Goal: Participate in discussion

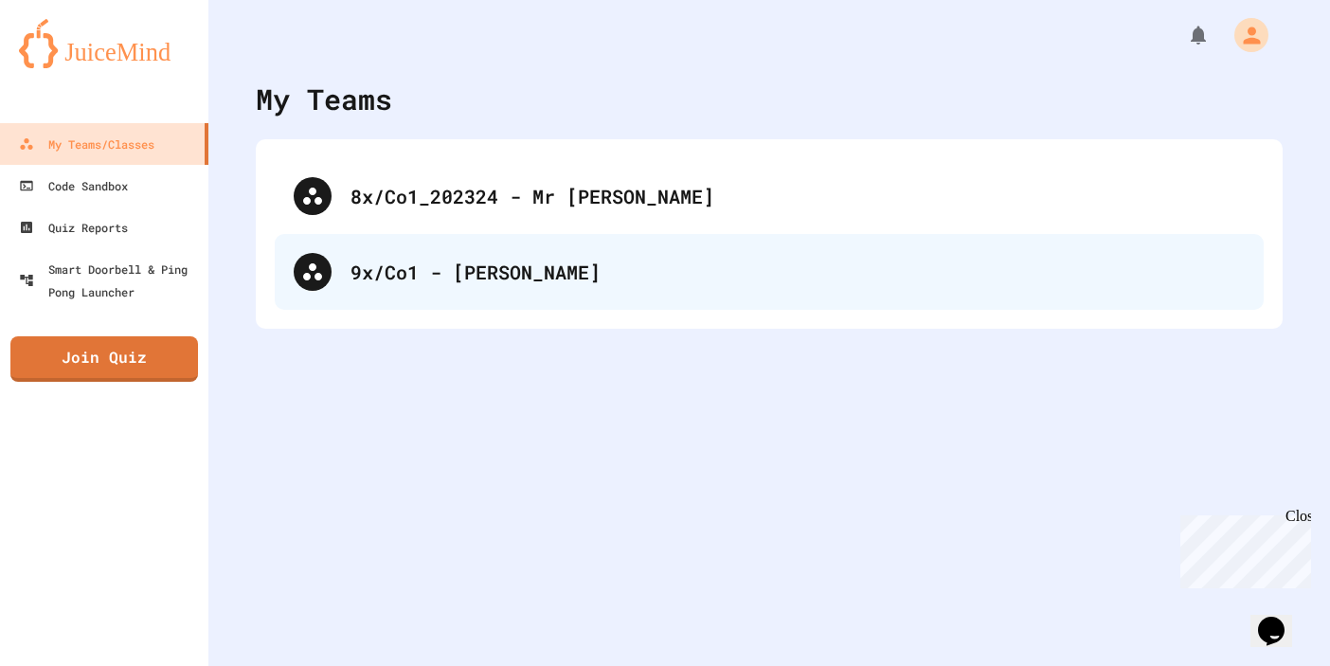
click at [644, 302] on div "9x/Co1 - [PERSON_NAME]" at bounding box center [769, 272] width 989 height 76
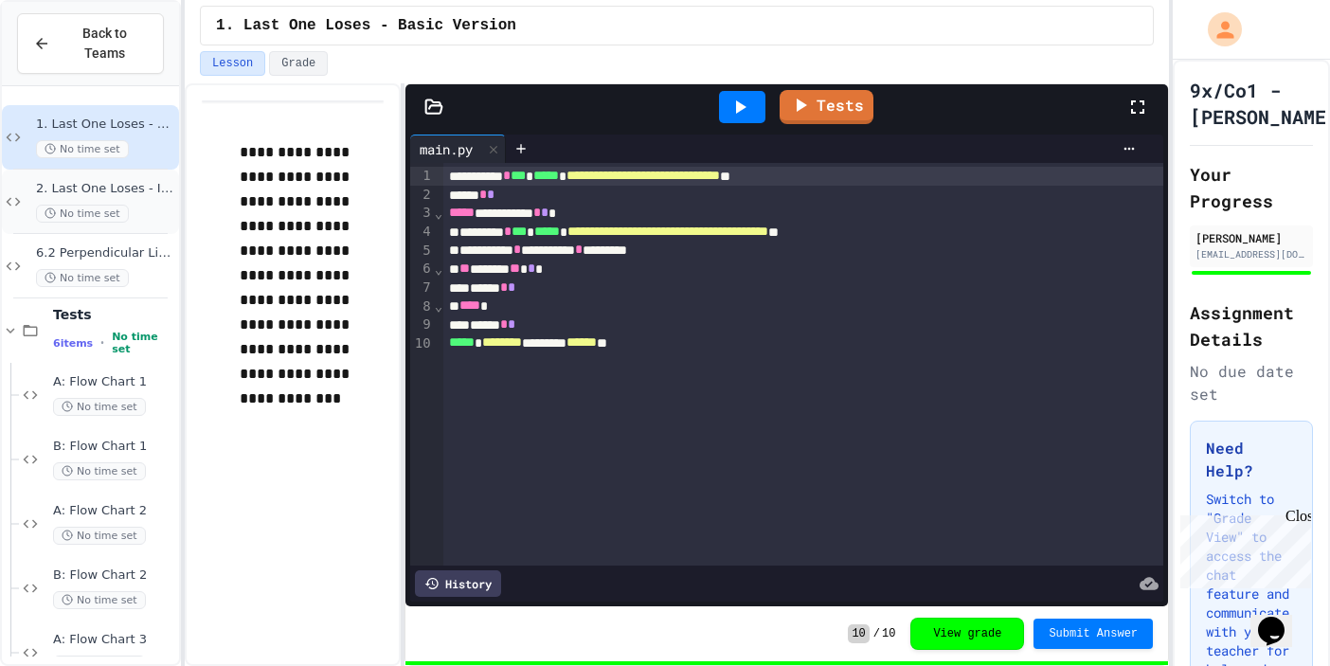
click at [118, 186] on span "2. Last One Loses - Improved Version" at bounding box center [105, 189] width 139 height 16
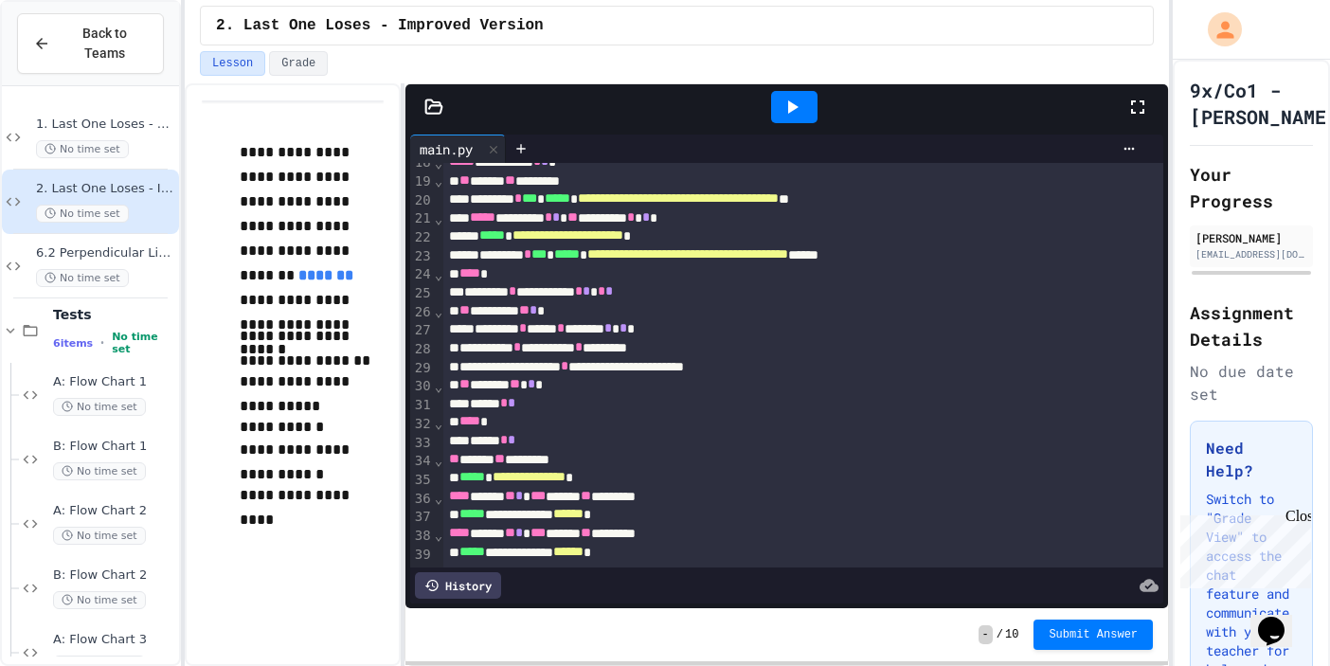
scroll to position [330, 0]
click at [152, 274] on div "No time set" at bounding box center [105, 278] width 139 height 18
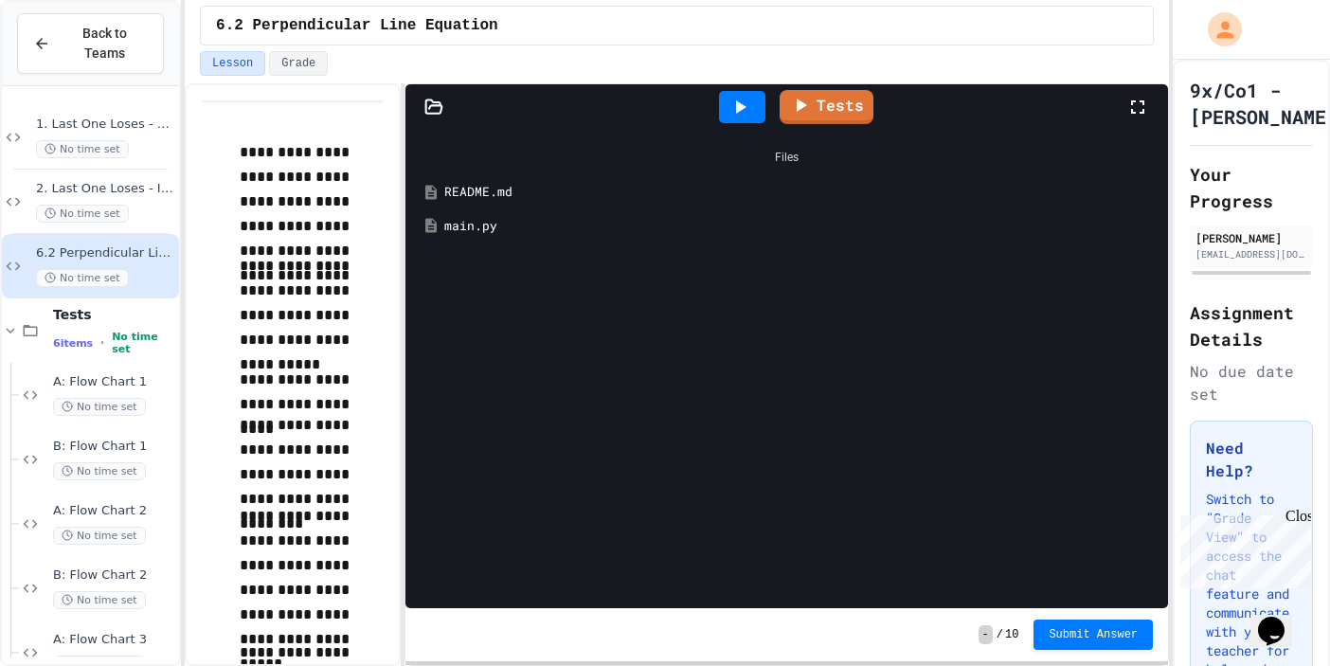
click at [521, 198] on div "README.md" at bounding box center [800, 192] width 712 height 19
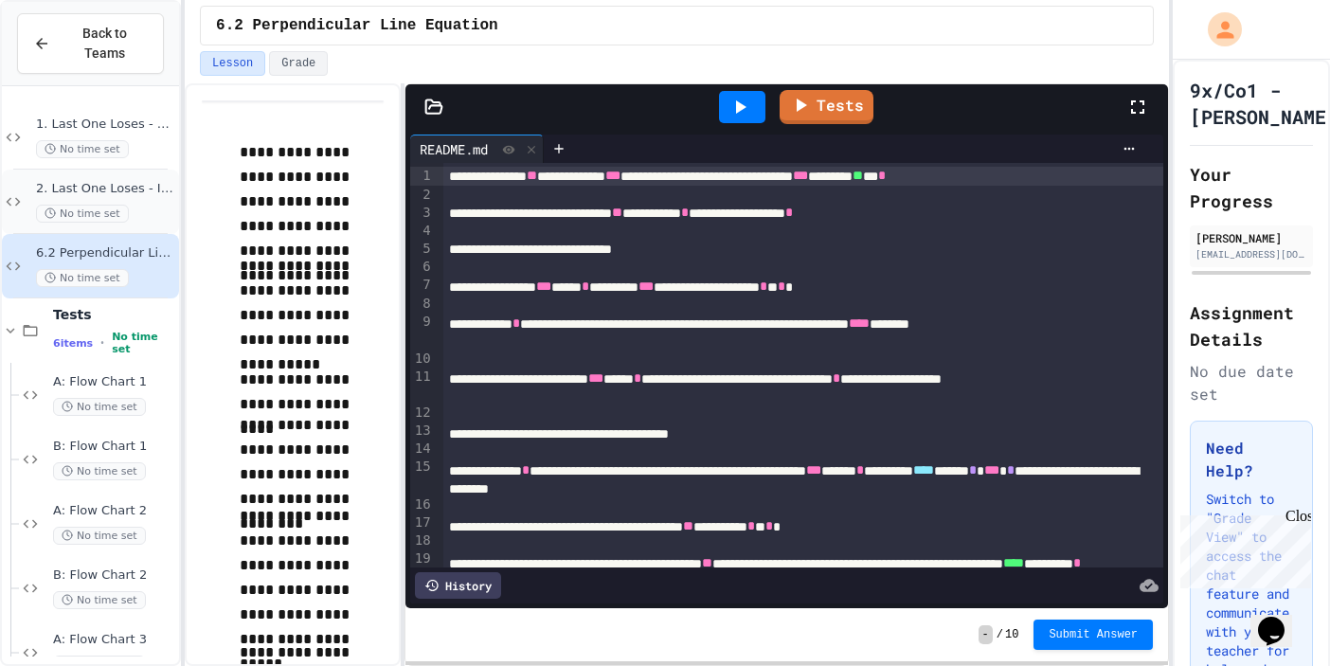
click at [176, 191] on div "2. Last One Loses - Improved Version No time set" at bounding box center [90, 202] width 177 height 64
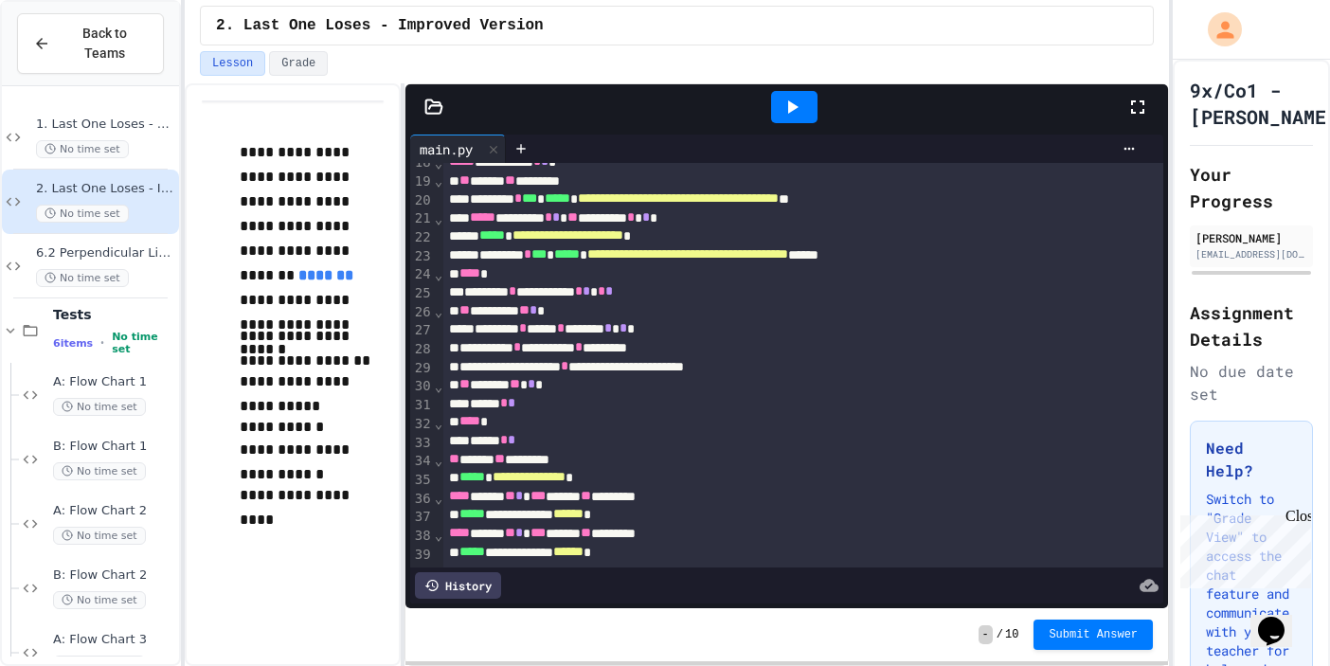
scroll to position [330, 0]
click at [789, 116] on icon at bounding box center [792, 107] width 23 height 23
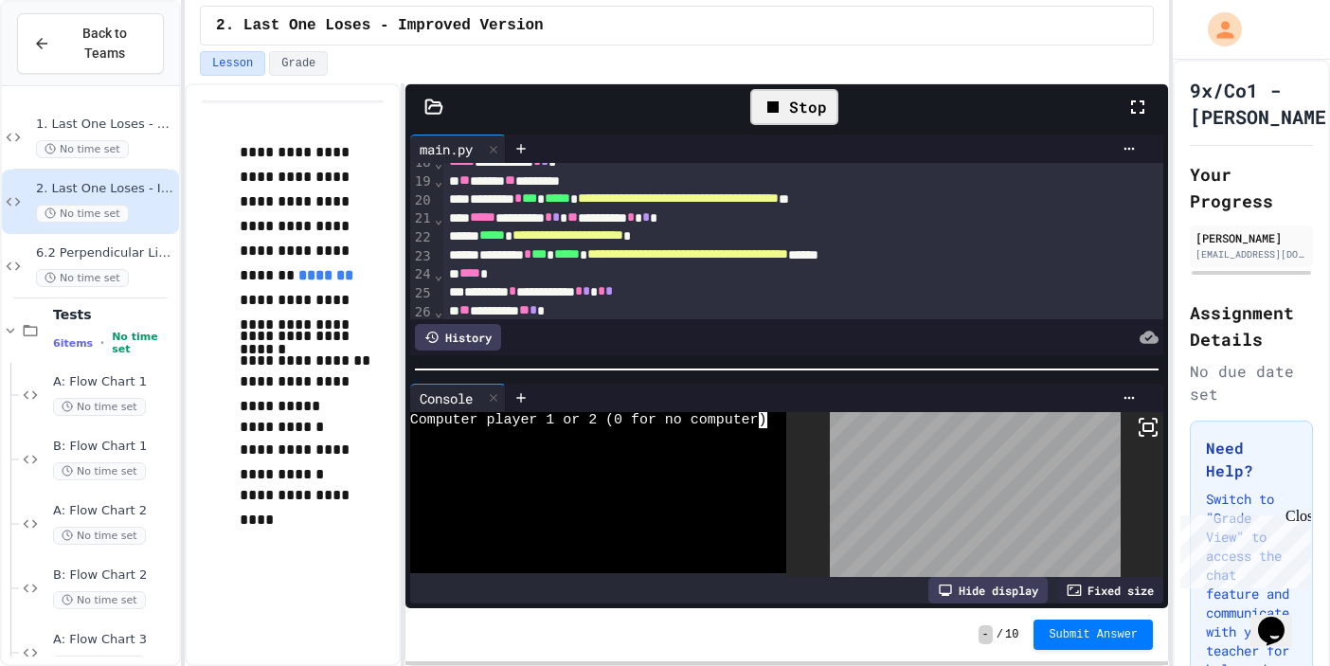
click at [699, 447] on div at bounding box center [589, 452] width 358 height 16
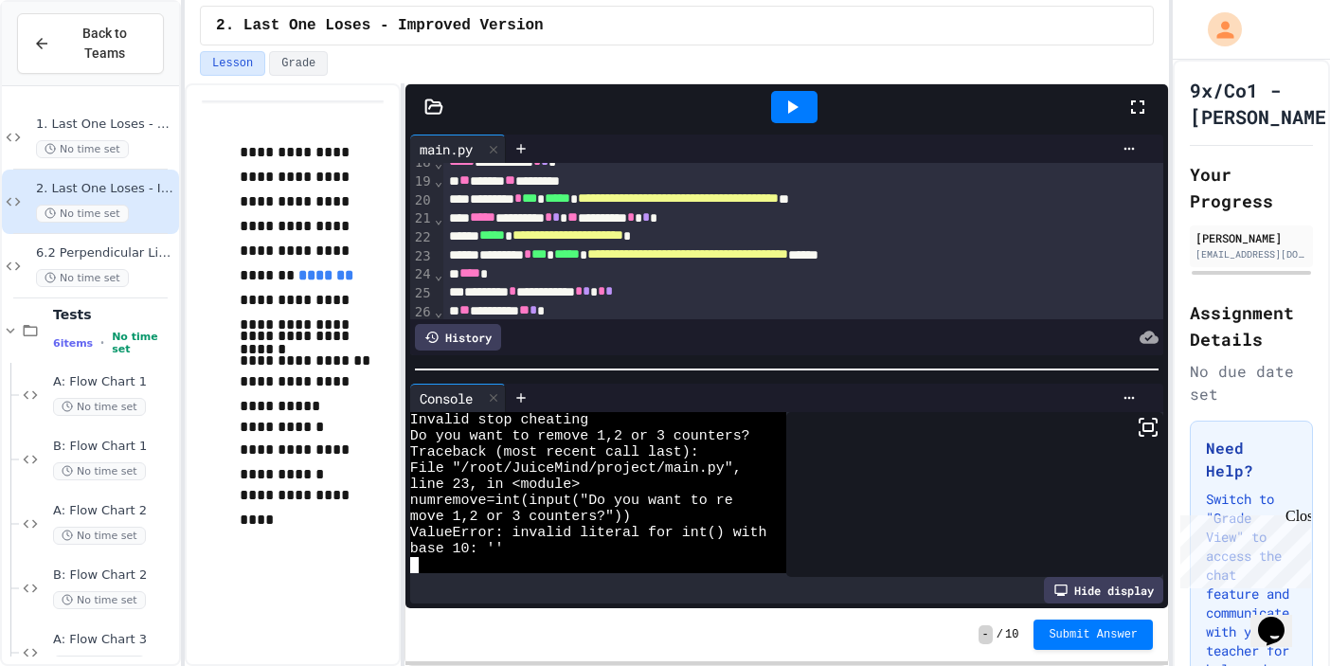
scroll to position [225, 0]
click at [494, 407] on div at bounding box center [493, 398] width 23 height 27
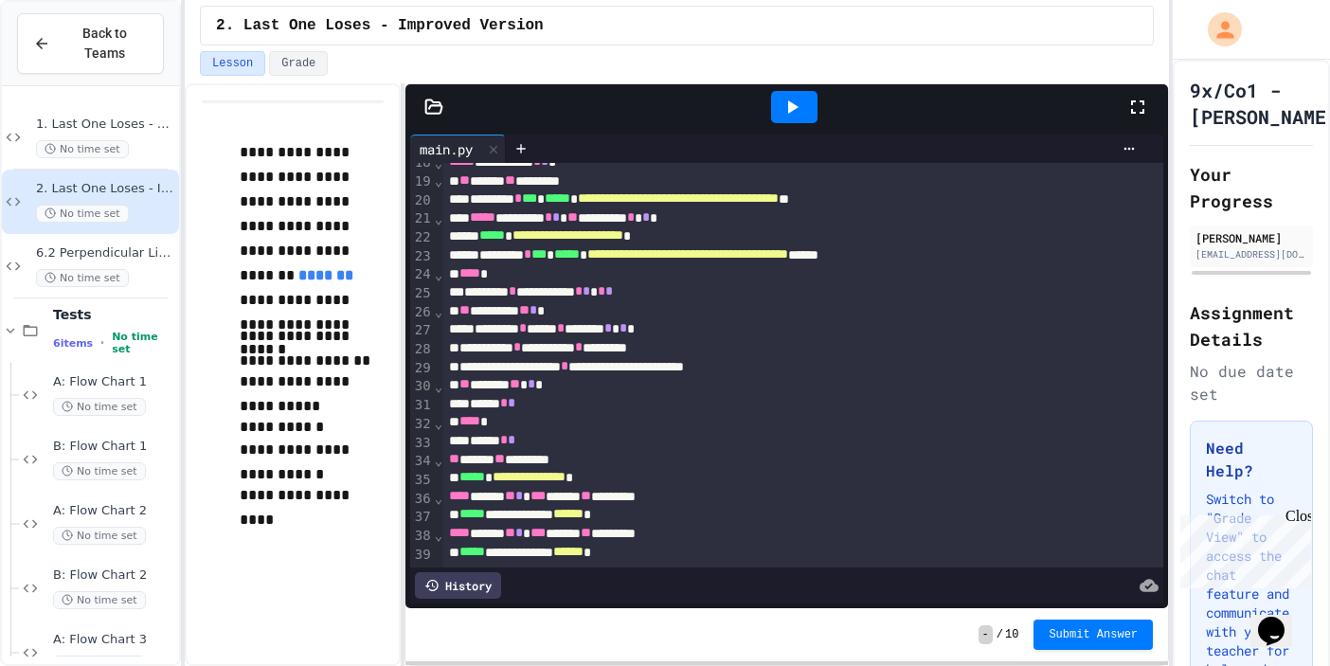
click at [787, 117] on icon at bounding box center [792, 107] width 23 height 23
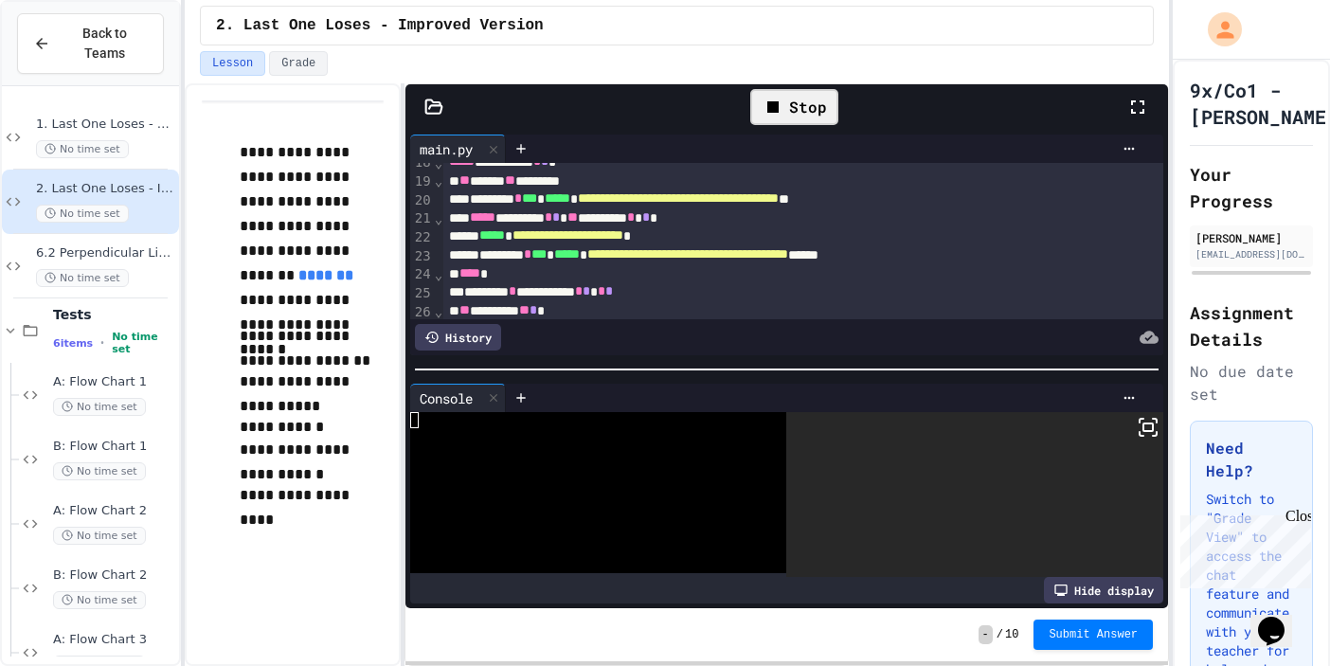
click at [611, 440] on div at bounding box center [589, 436] width 358 height 16
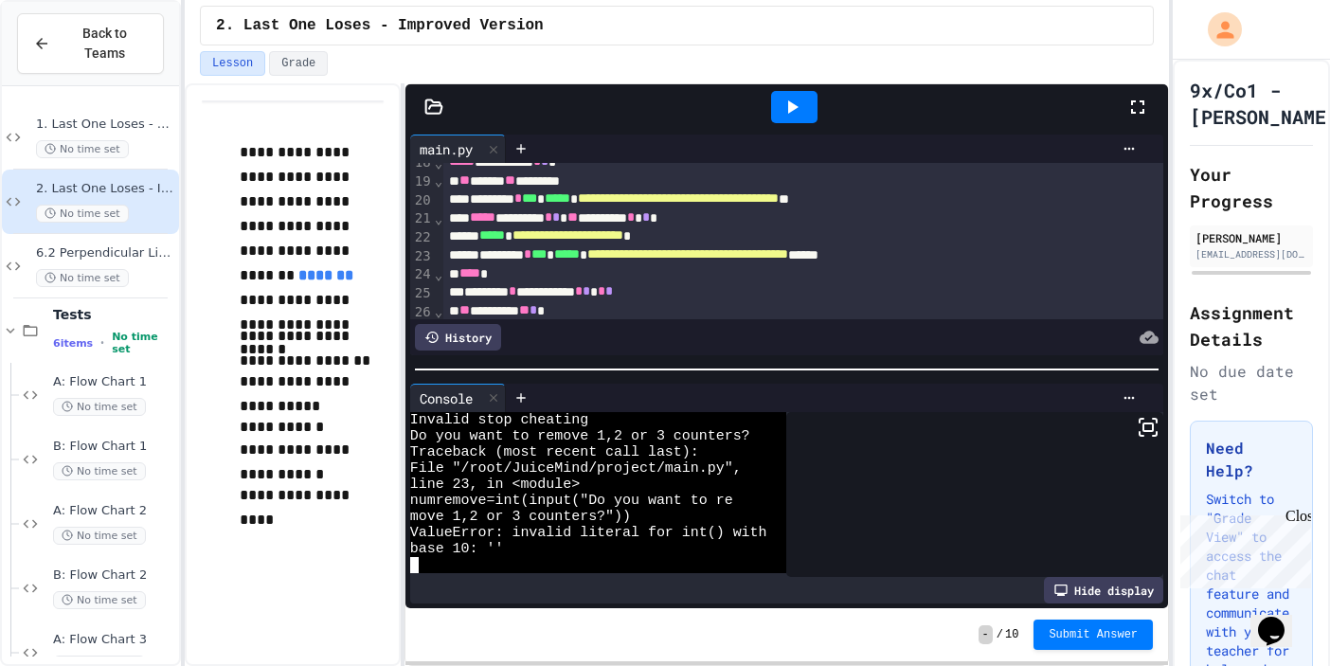
scroll to position [0, 0]
click at [497, 407] on div at bounding box center [493, 398] width 23 height 27
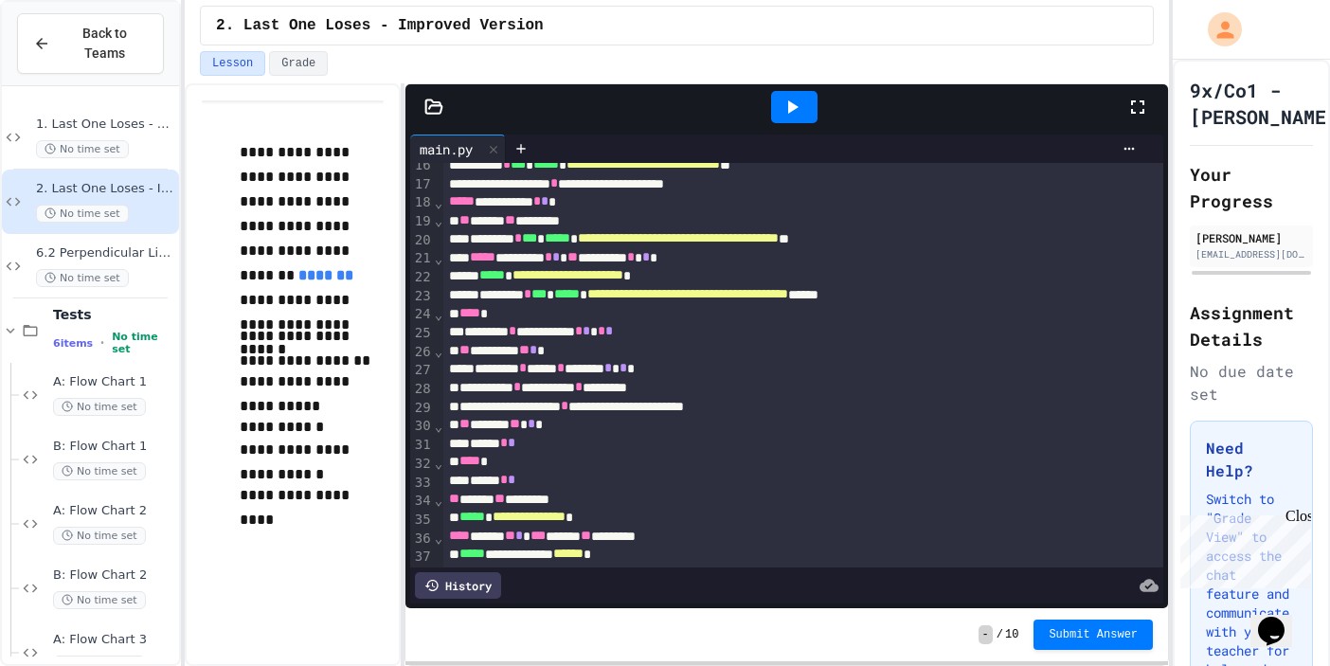
scroll to position [282, 0]
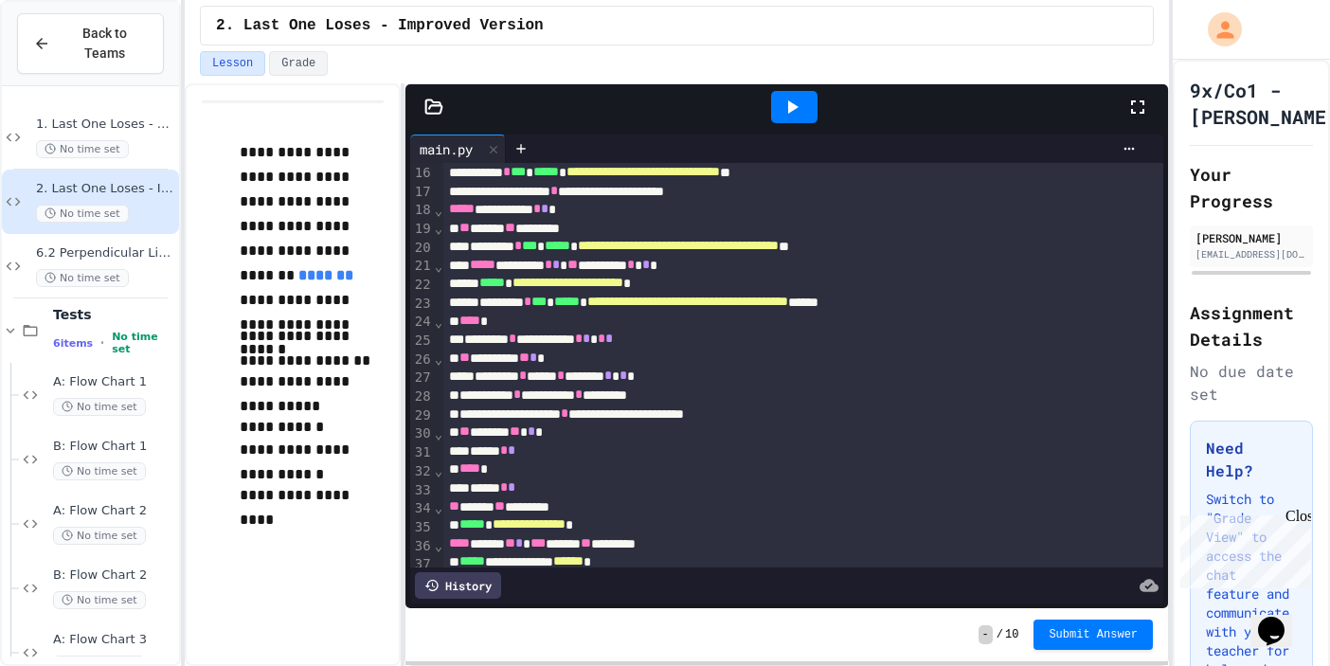
click at [787, 107] on icon at bounding box center [792, 107] width 23 height 23
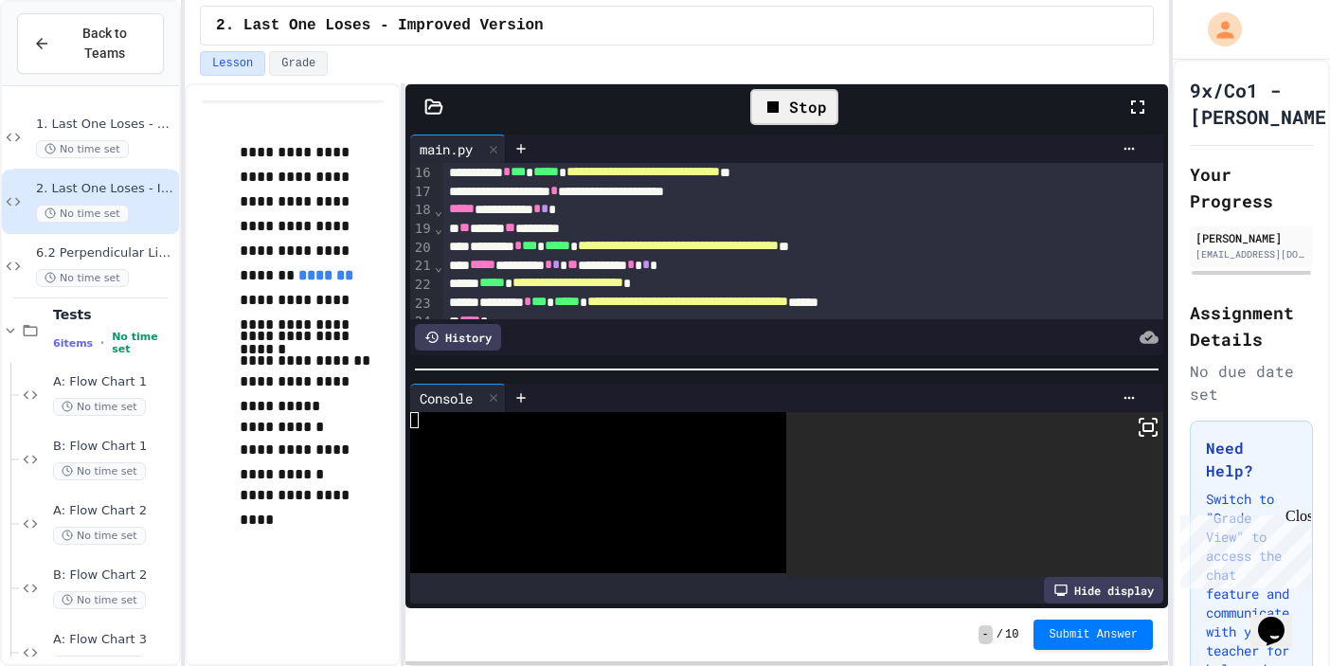
click at [579, 452] on div at bounding box center [589, 452] width 358 height 16
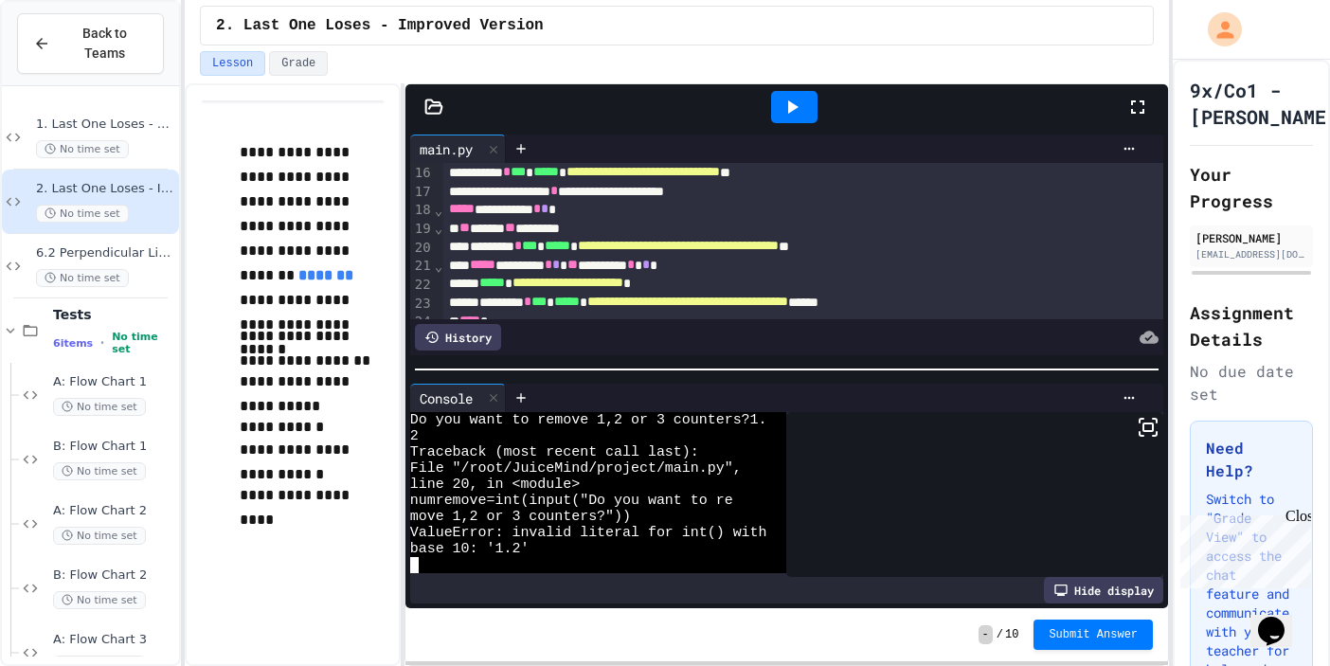
scroll to position [81, 0]
click at [499, 389] on div at bounding box center [493, 398] width 23 height 27
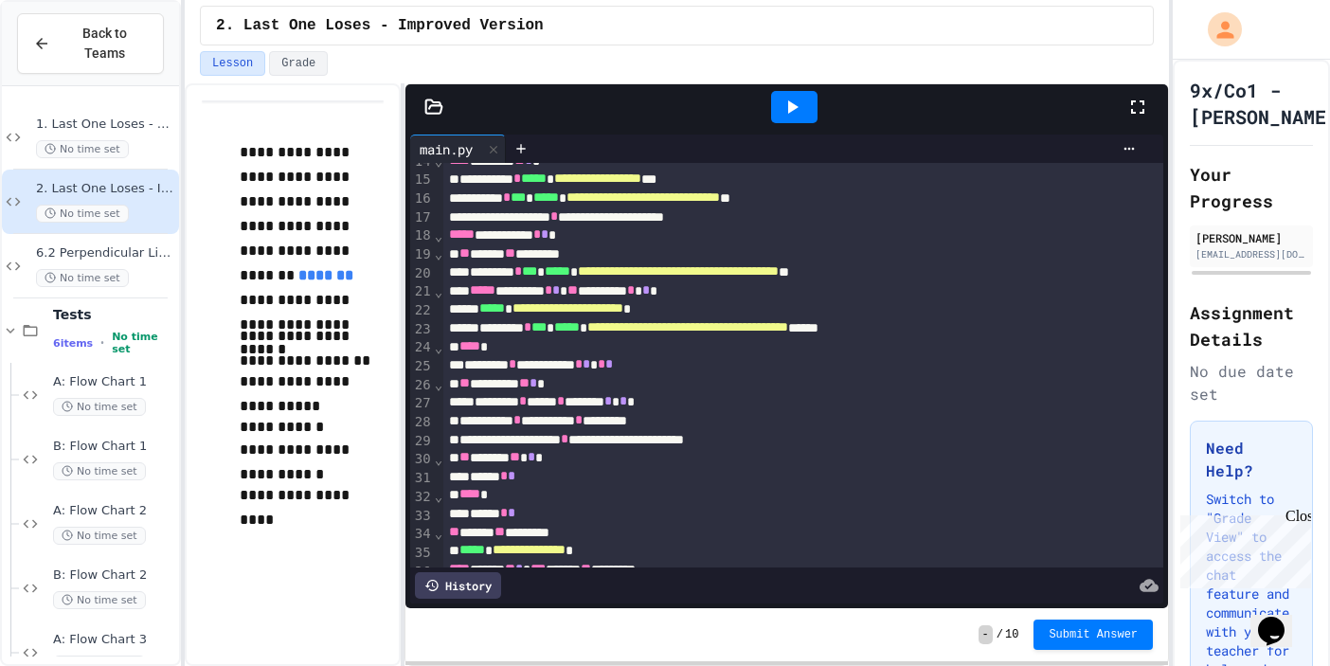
scroll to position [187, 0]
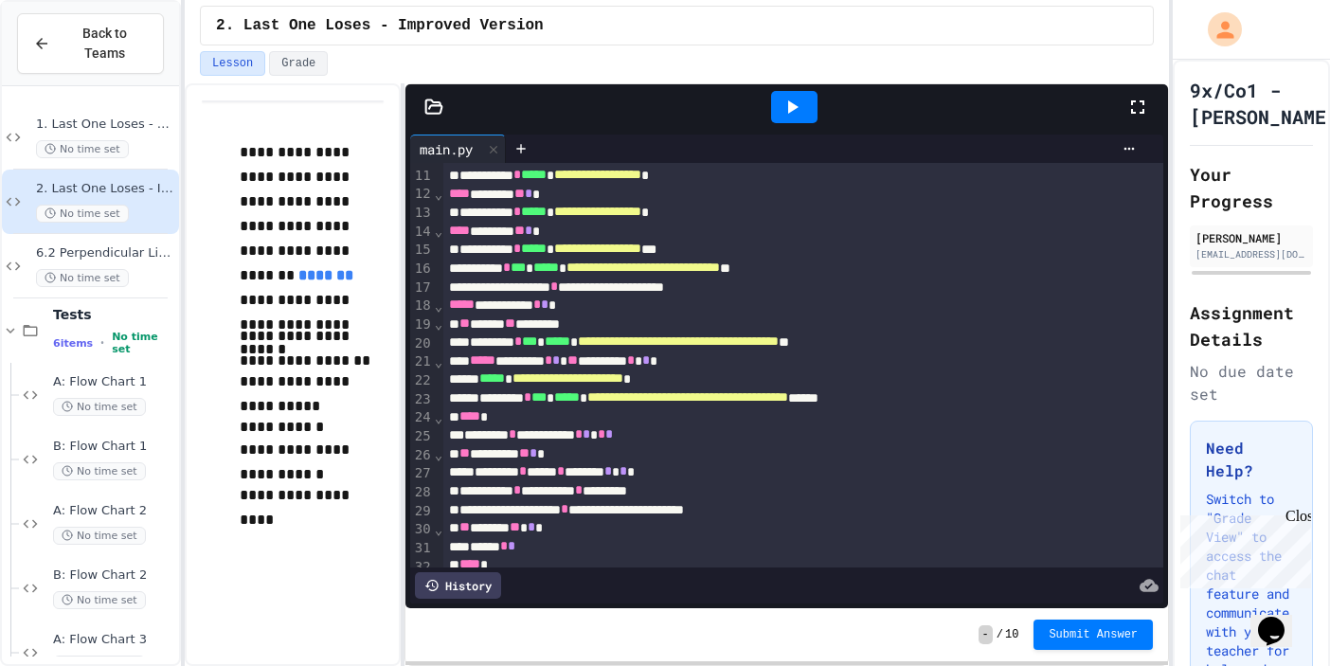
click at [745, 369] on div "***** ********* * * ** ********* * * *" at bounding box center [803, 360] width 720 height 19
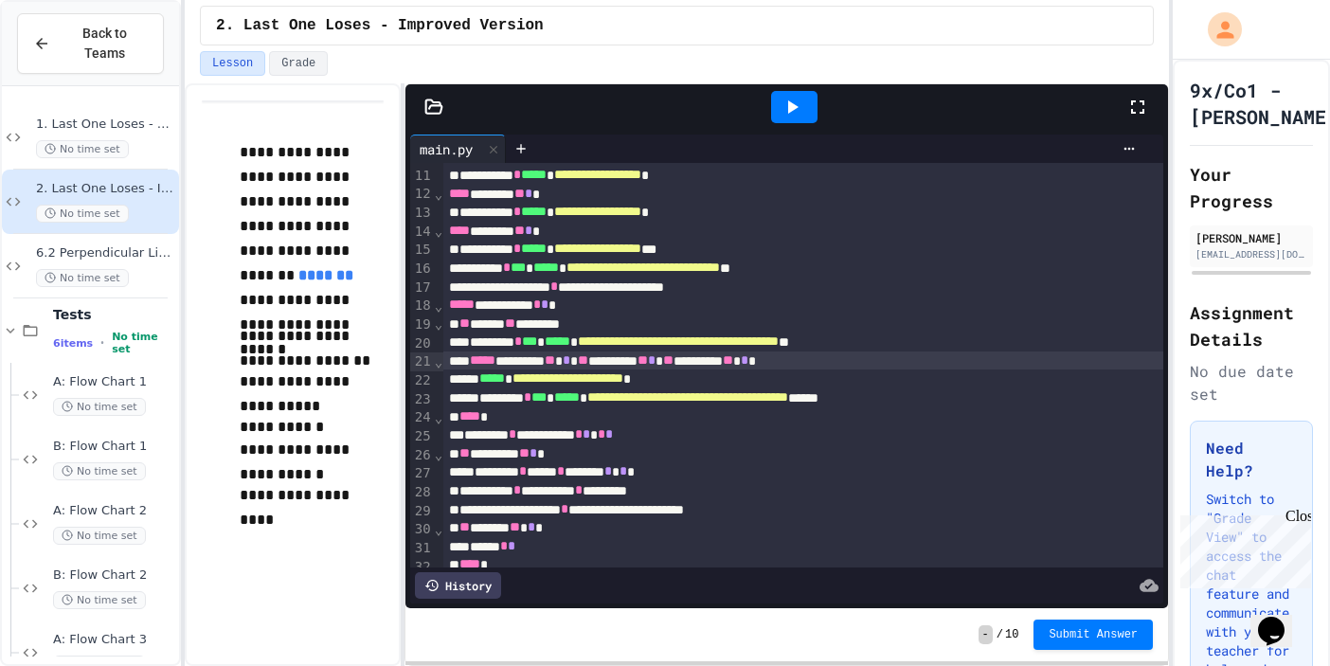
click at [781, 97] on icon at bounding box center [792, 107] width 23 height 23
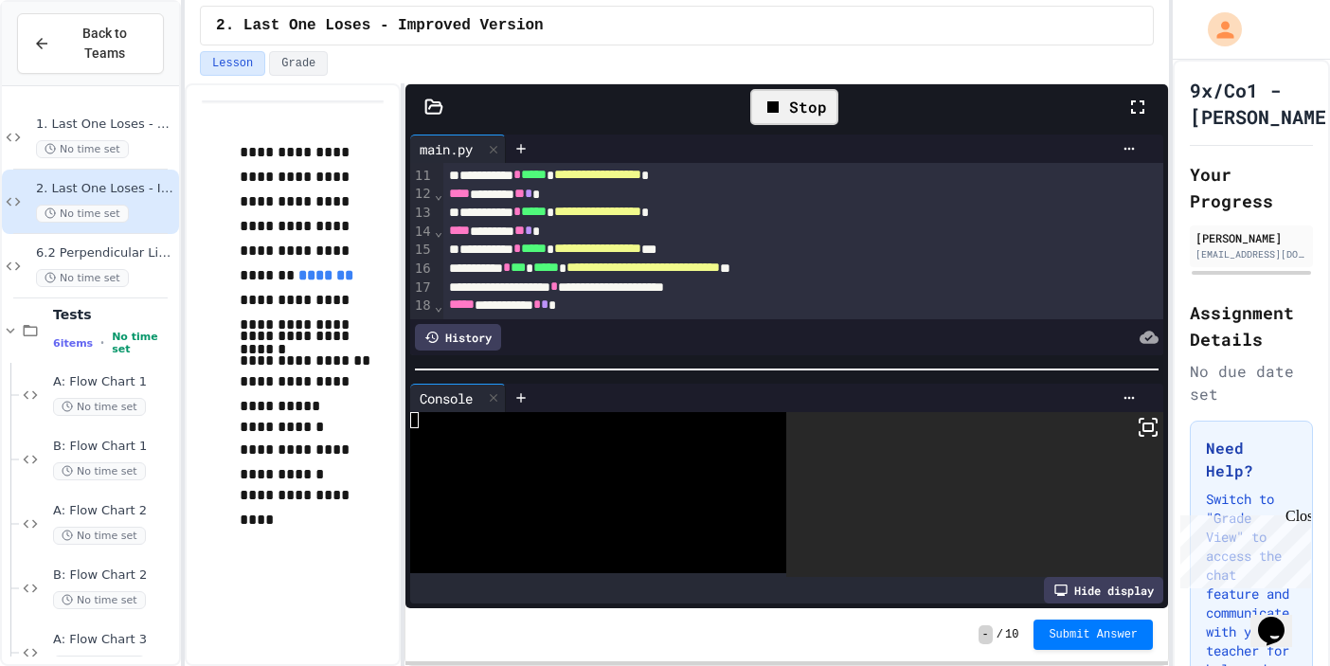
click at [598, 452] on div at bounding box center [589, 452] width 358 height 16
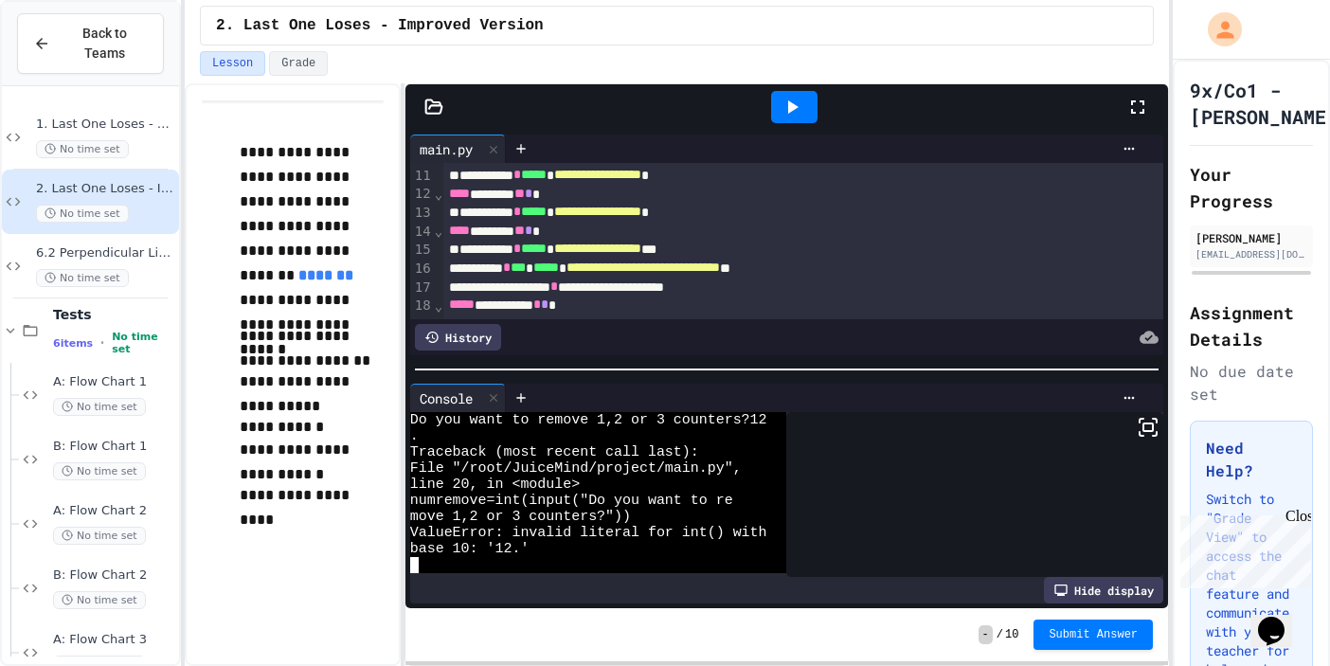
scroll to position [81, 0]
click at [499, 404] on icon at bounding box center [493, 397] width 13 height 13
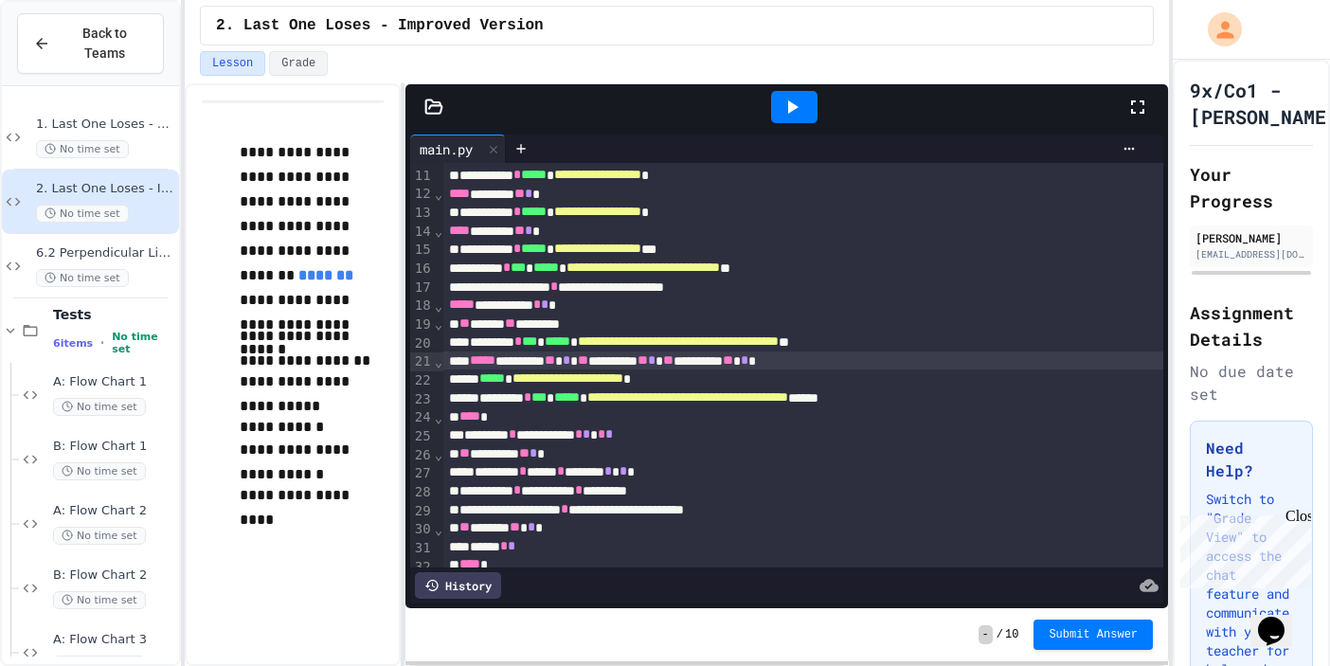
click at [803, 104] on div at bounding box center [794, 107] width 46 height 32
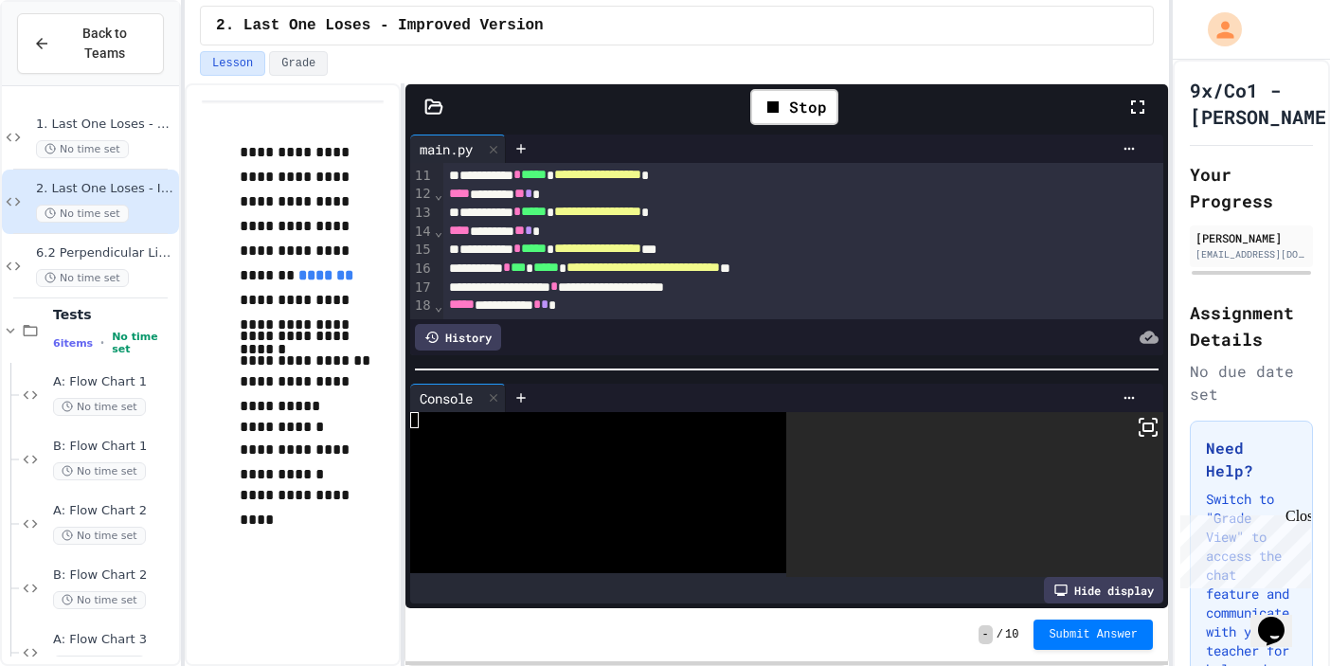
click at [598, 469] on div at bounding box center [589, 468] width 358 height 16
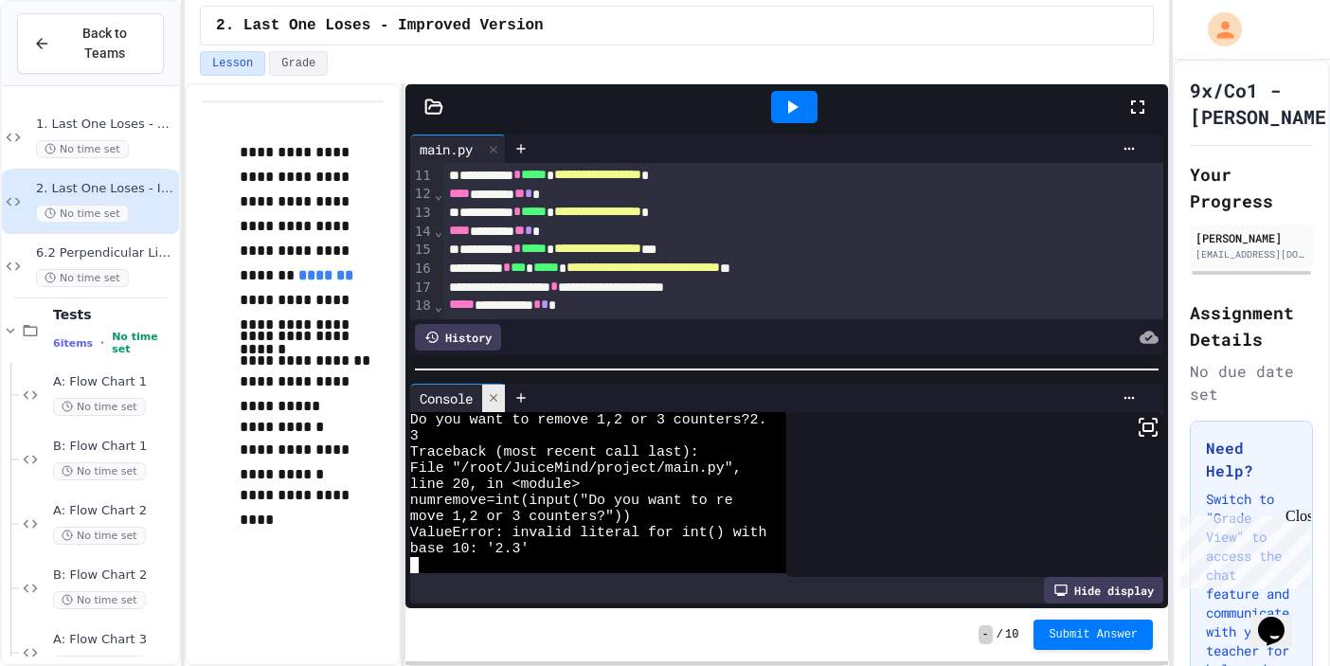
click at [500, 403] on icon at bounding box center [493, 397] width 13 height 13
